Goal: Information Seeking & Learning: Learn about a topic

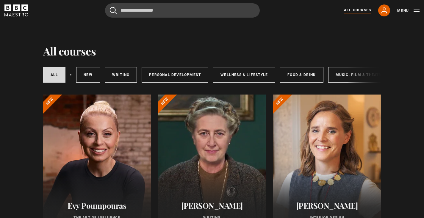
click at [113, 164] on div at bounding box center [97, 165] width 108 height 143
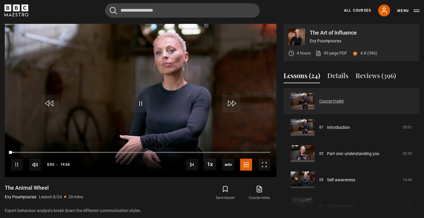
click at [335, 104] on link "Course trailer" at bounding box center [332, 101] width 25 height 6
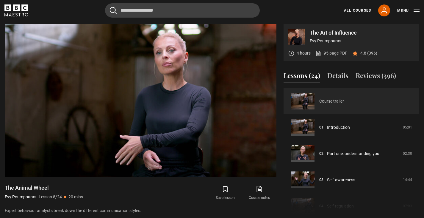
click at [332, 100] on link "Course trailer" at bounding box center [332, 101] width 25 height 6
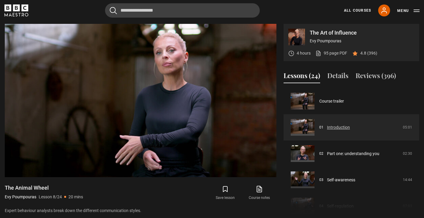
click at [330, 127] on link "Introduction" at bounding box center [338, 127] width 23 height 6
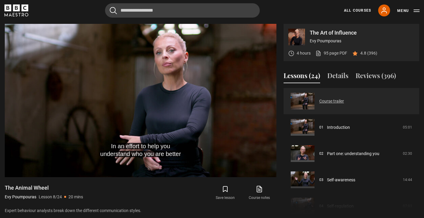
click at [332, 104] on link "Course trailer" at bounding box center [332, 101] width 25 height 6
click at [332, 100] on link "Course trailer" at bounding box center [332, 101] width 25 height 6
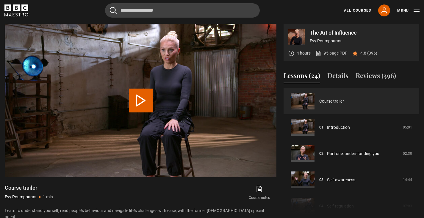
scroll to position [247, 0]
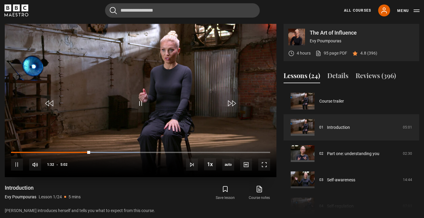
click at [197, 112] on video "Video Player" at bounding box center [141, 100] width 272 height 153
click at [386, 12] on icon at bounding box center [384, 10] width 7 height 7
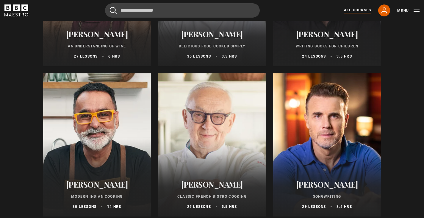
scroll to position [2065, 0]
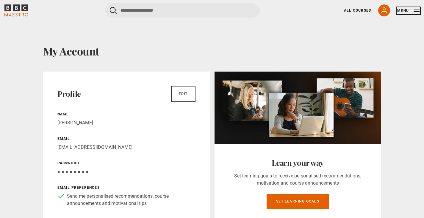
click at [415, 12] on button "Menu" at bounding box center [409, 11] width 22 height 6
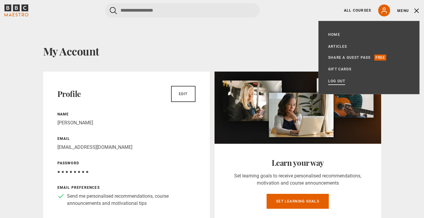
click at [342, 81] on link "Log out" at bounding box center [336, 81] width 17 height 6
